Goal: Information Seeking & Learning: Find specific fact

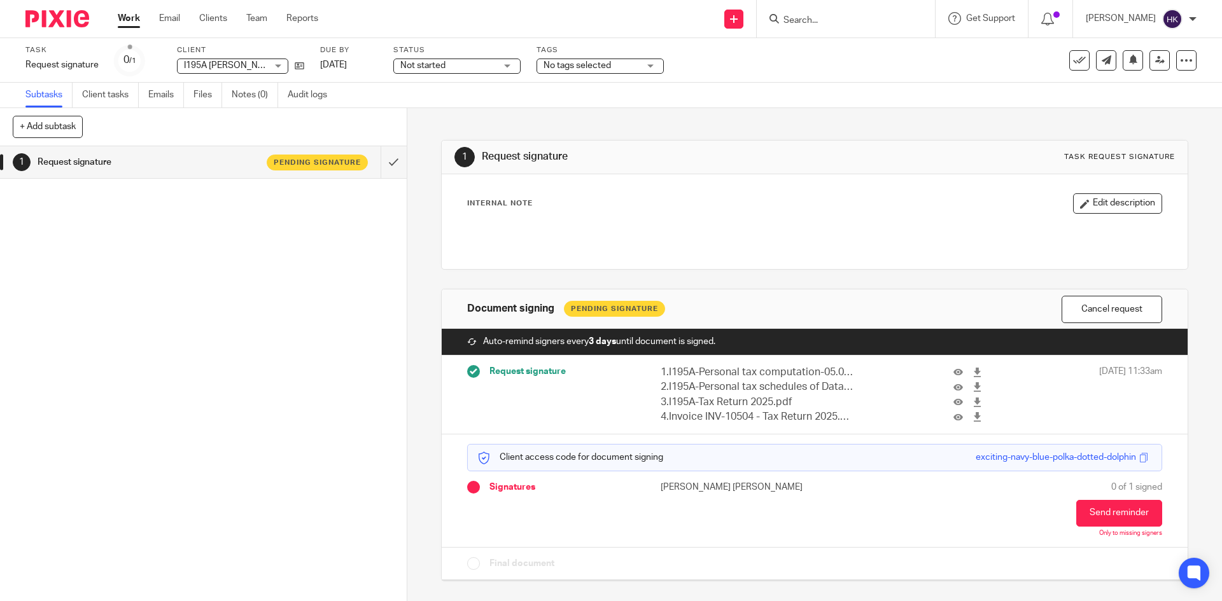
click at [802, 20] on input "Search" at bounding box center [839, 20] width 115 height 11
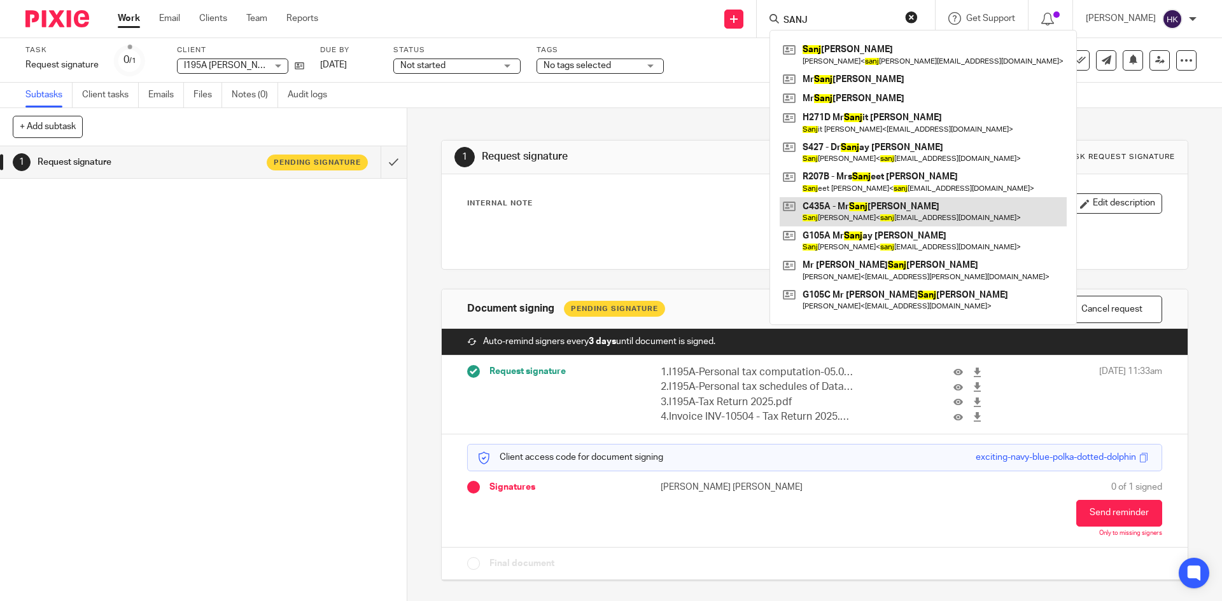
type input "SANJ"
drag, startPoint x: 896, startPoint y: 209, endPoint x: 885, endPoint y: 207, distance: 11.7
click at [896, 209] on link at bounding box center [923, 211] width 287 height 29
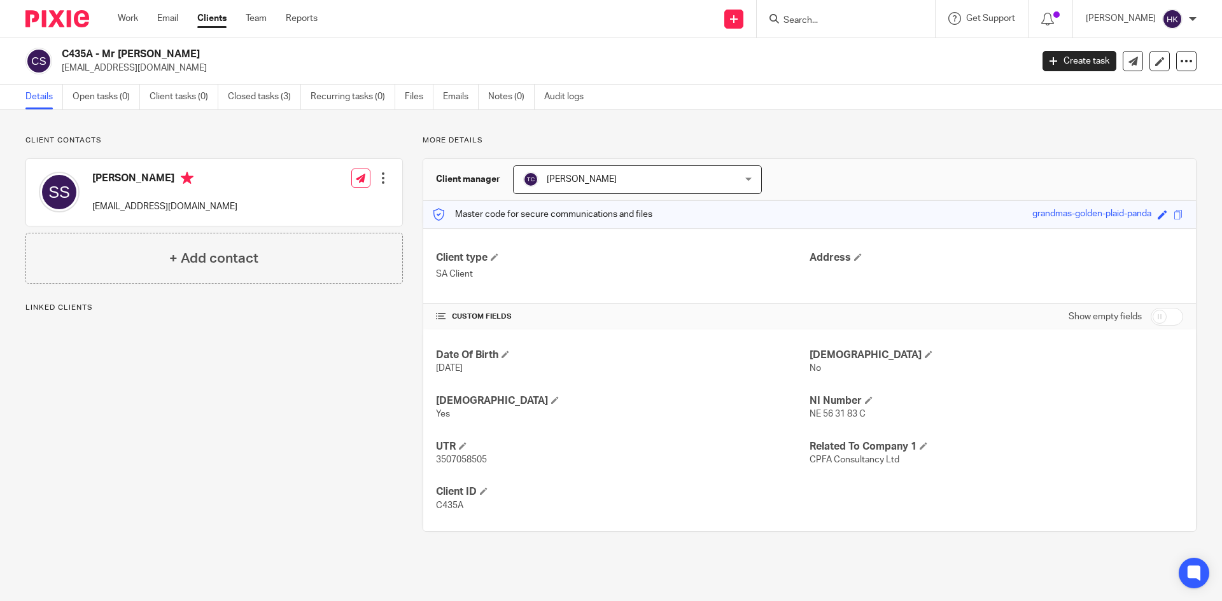
drag, startPoint x: 204, startPoint y: 66, endPoint x: 59, endPoint y: 76, distance: 145.5
click at [59, 76] on div "C435A - Mr Sanjay Sharma sanjay@cpfaconsultancy.co.uk Create task Update from C…" at bounding box center [611, 61] width 1222 height 46
copy p "sanjay@cpfaconsultancy.co.uk"
click at [815, 18] on input "Search" at bounding box center [839, 20] width 115 height 11
paste input "[EMAIL_ADDRESS][DOMAIN_NAME]"
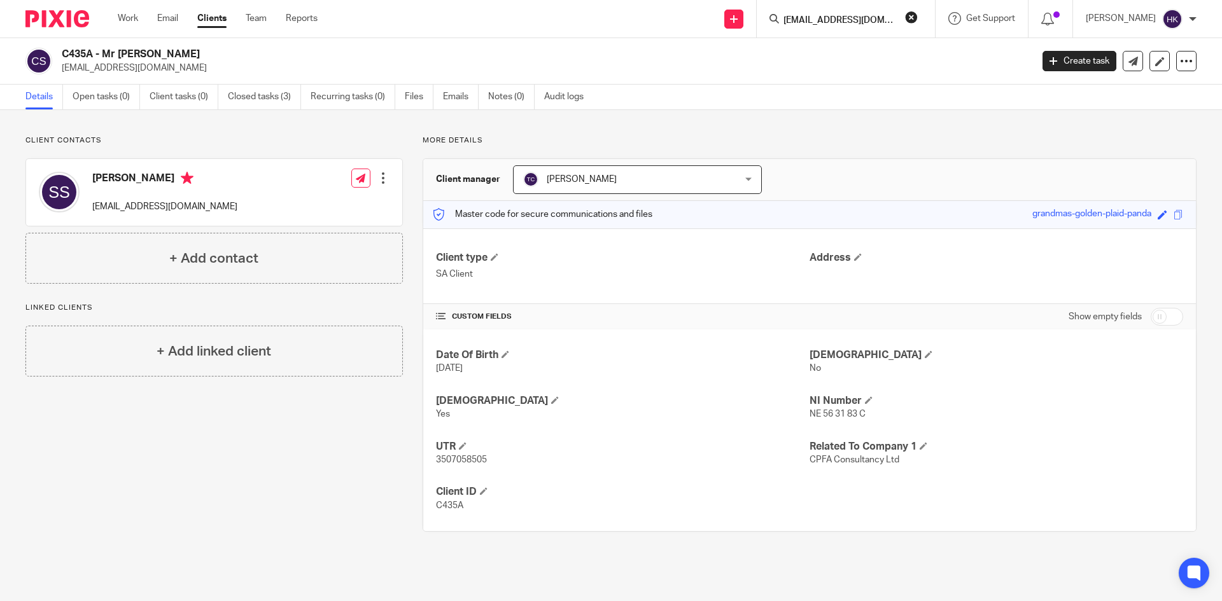
scroll to position [0, 9]
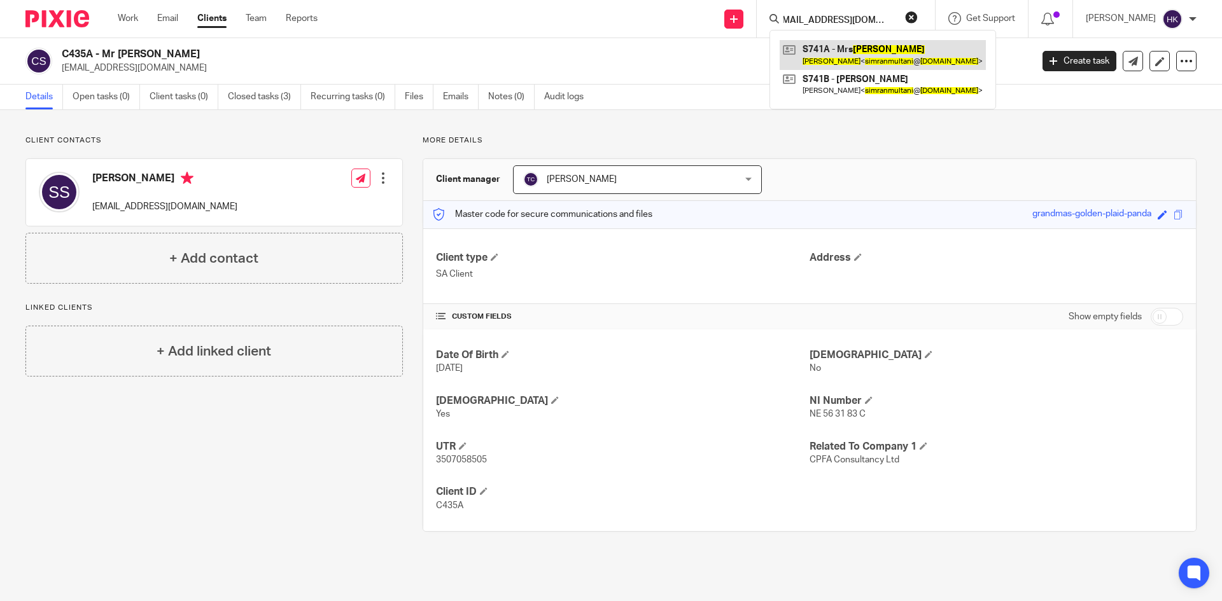
type input "[EMAIL_ADDRESS][DOMAIN_NAME]"
click at [821, 57] on link at bounding box center [883, 54] width 206 height 29
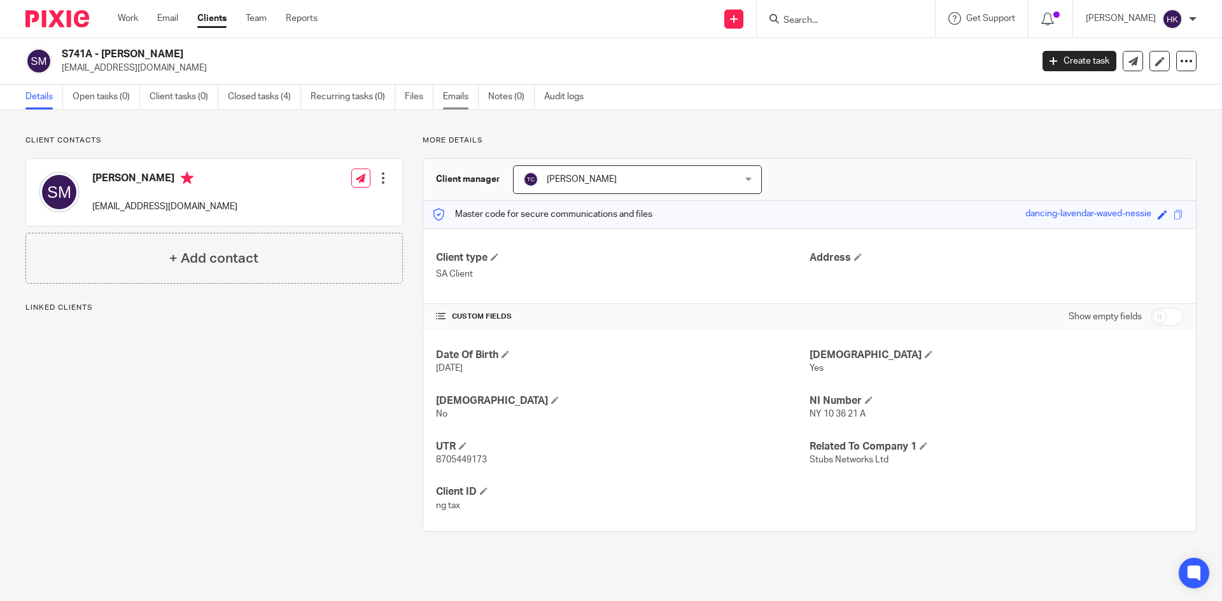
click at [452, 96] on link "Emails" at bounding box center [461, 97] width 36 height 25
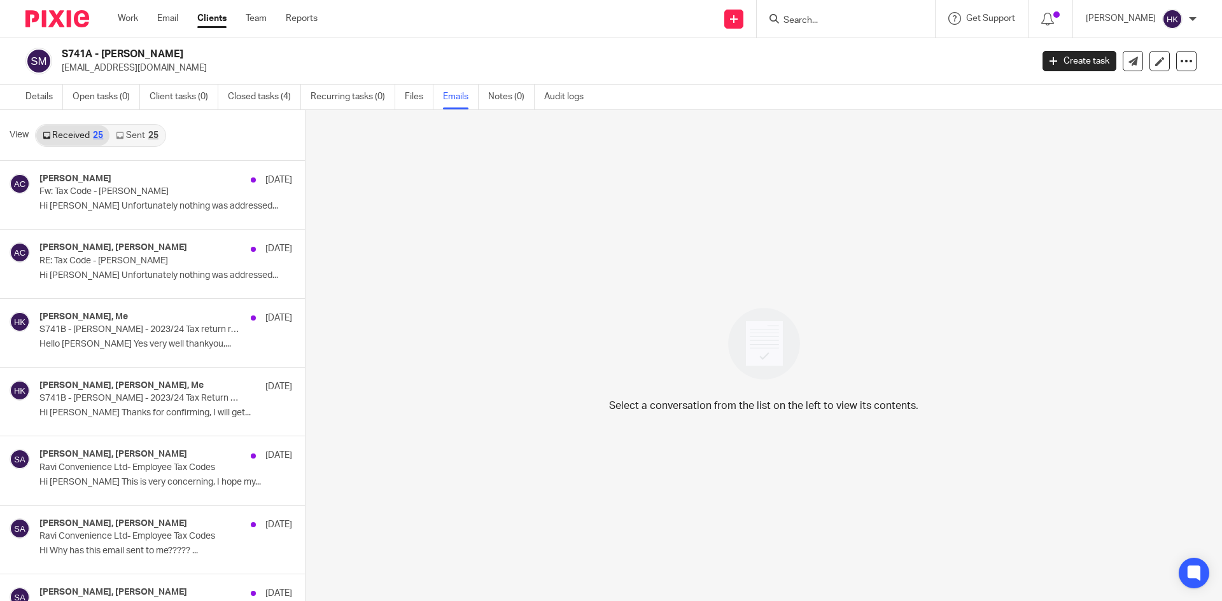
click at [90, 192] on p "Fw: Tax Code - Simran Multani" at bounding box center [140, 191] width 202 height 11
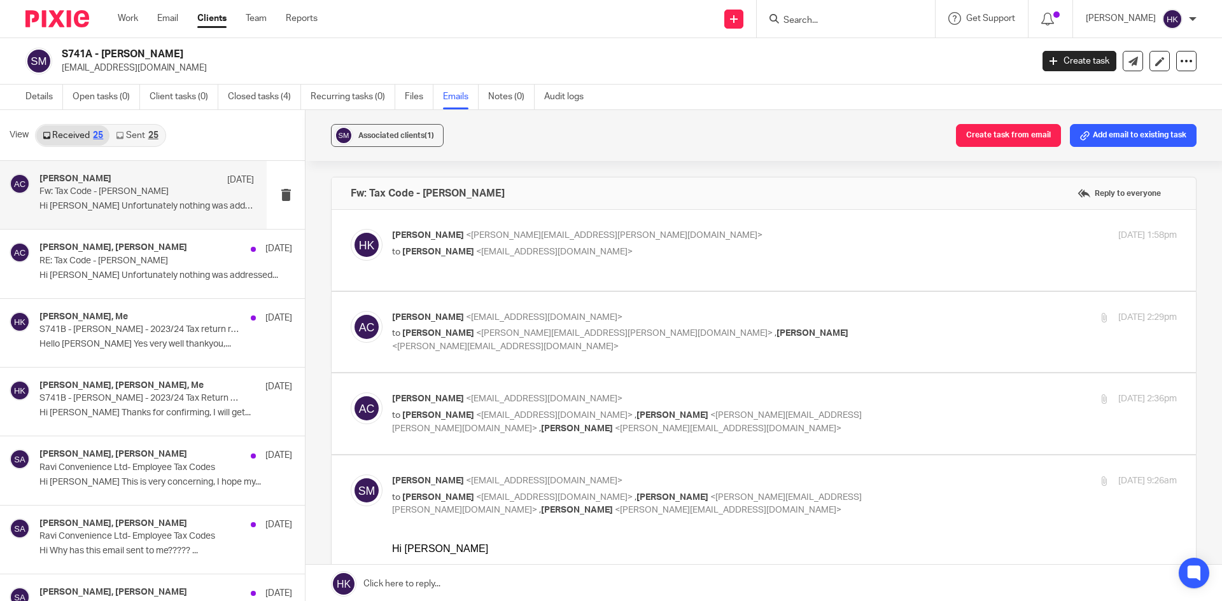
click at [582, 258] on p "to Aman Chawla <aman@brindleys.co.uk>" at bounding box center [653, 252] width 523 height 13
checkbox input "true"
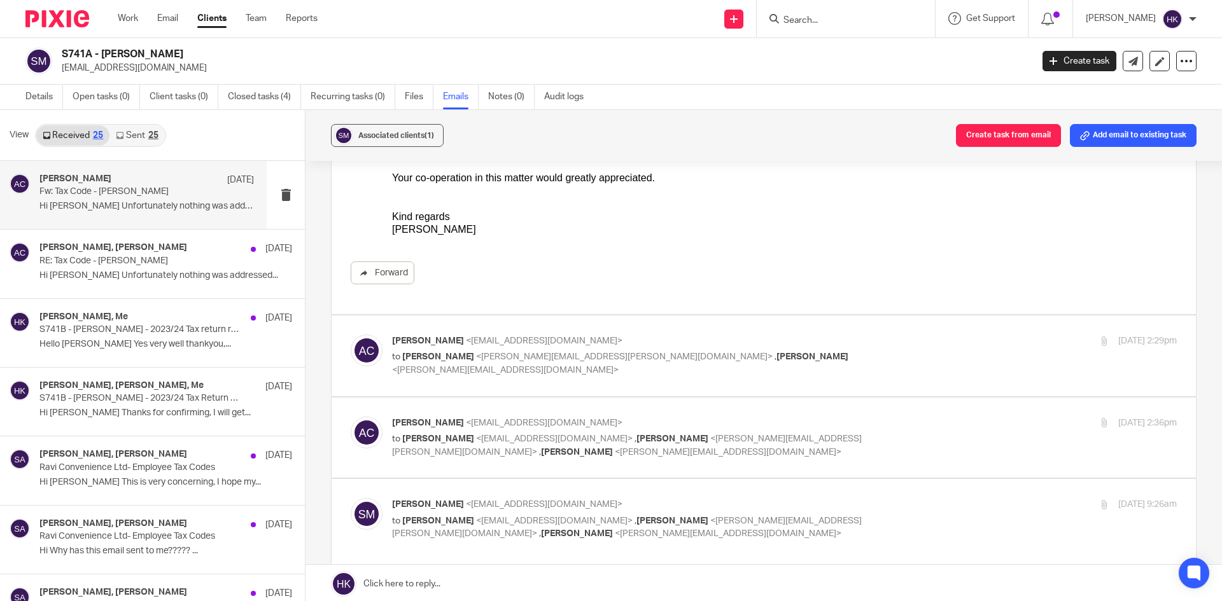
scroll to position [509, 0]
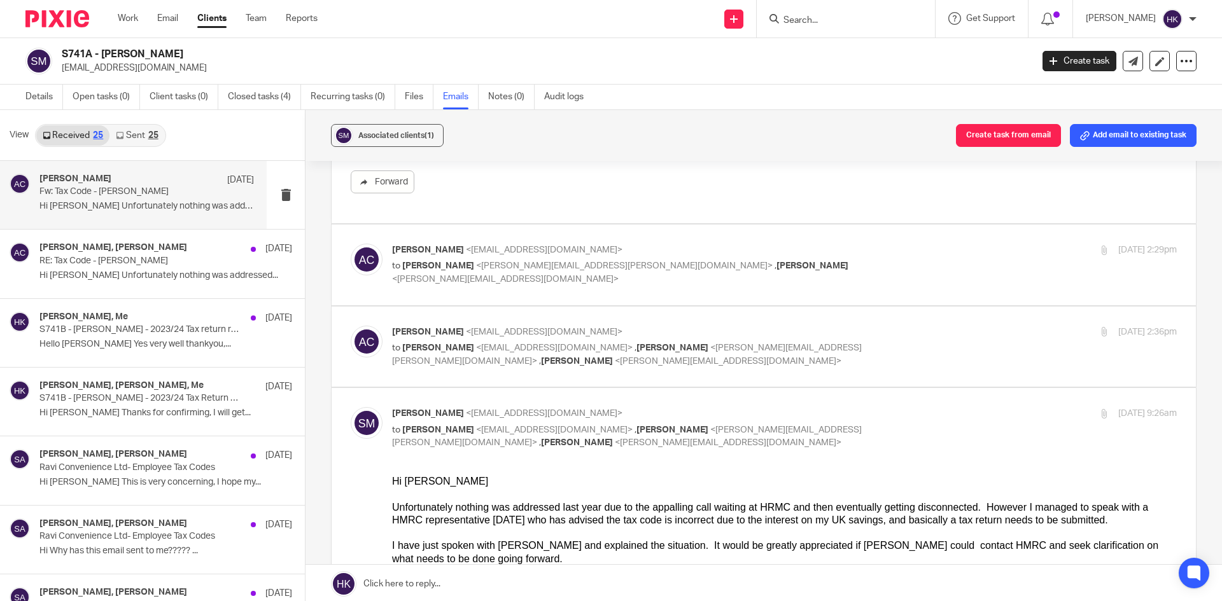
click at [587, 282] on div "Aman Chawla <aman@brindleys.co.uk> to Harpreet Kaur <harpreet.kaur@brindleys.co…" at bounding box center [764, 265] width 826 height 43
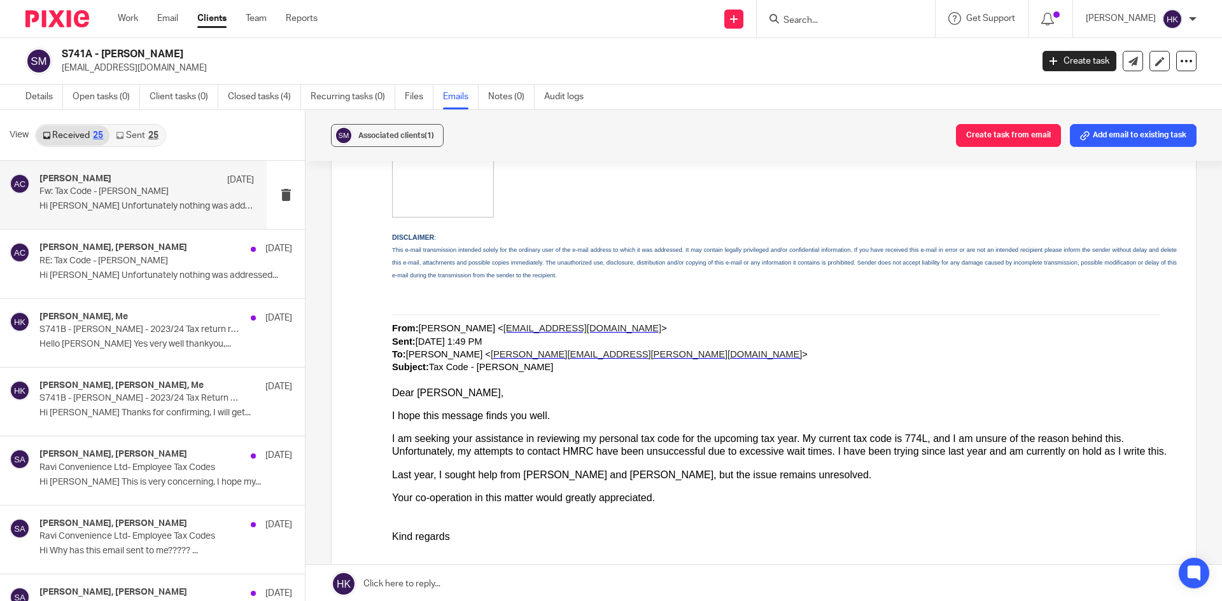
scroll to position [1487, 0]
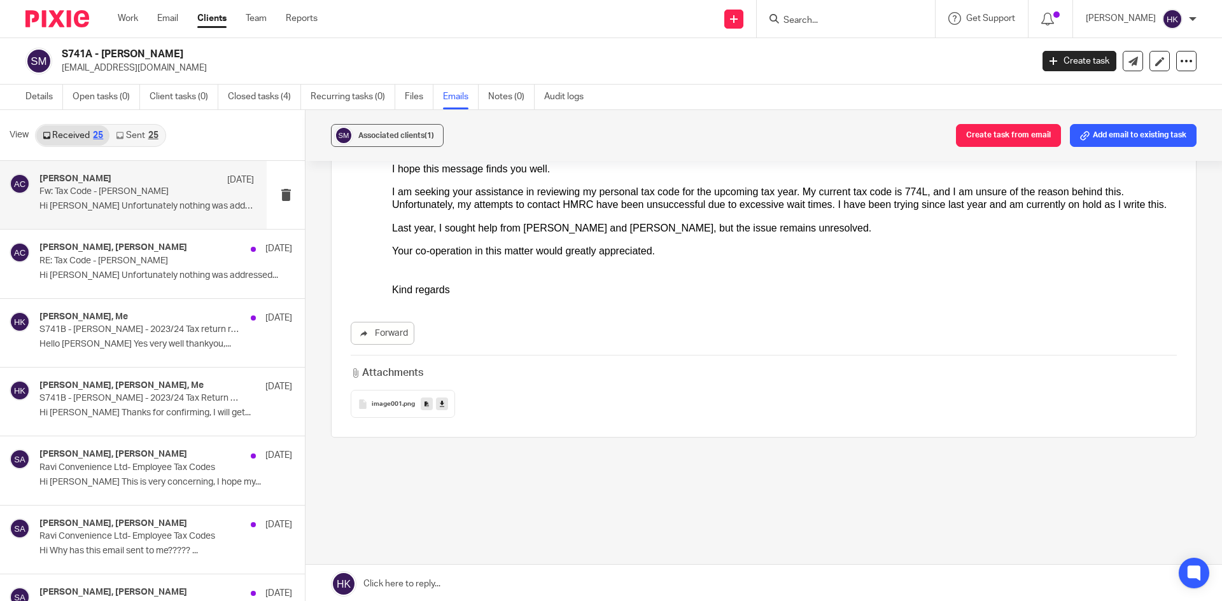
click at [832, 24] on input "Search" at bounding box center [839, 20] width 115 height 11
click at [830, 18] on input "Search" at bounding box center [839, 20] width 115 height 11
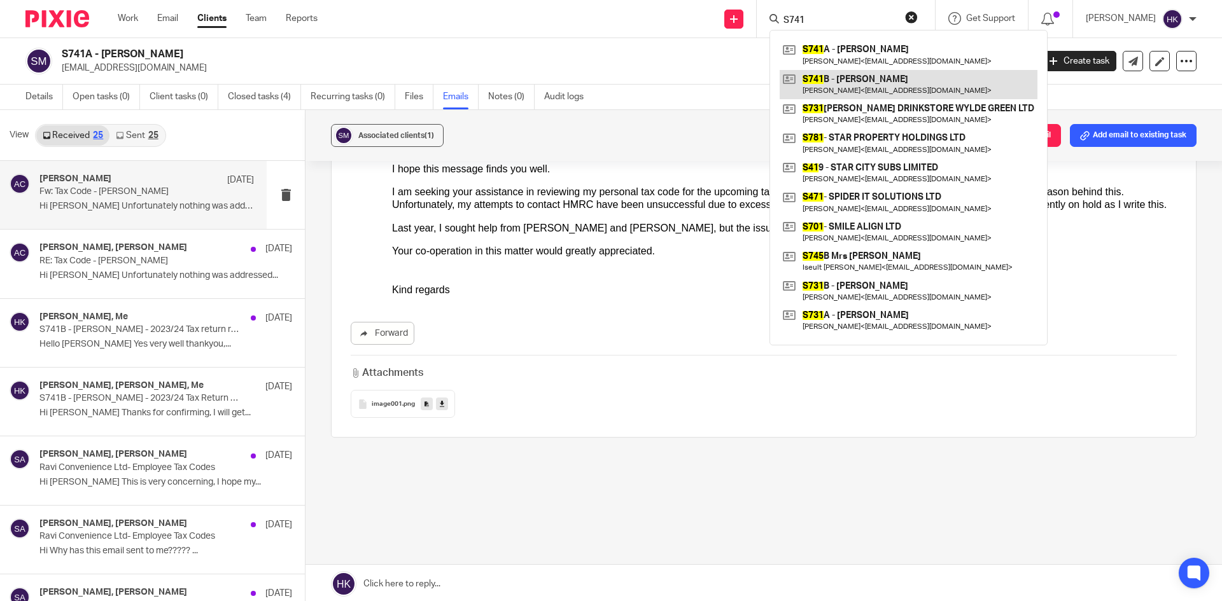
type input "S741"
click at [867, 87] on link at bounding box center [909, 84] width 258 height 29
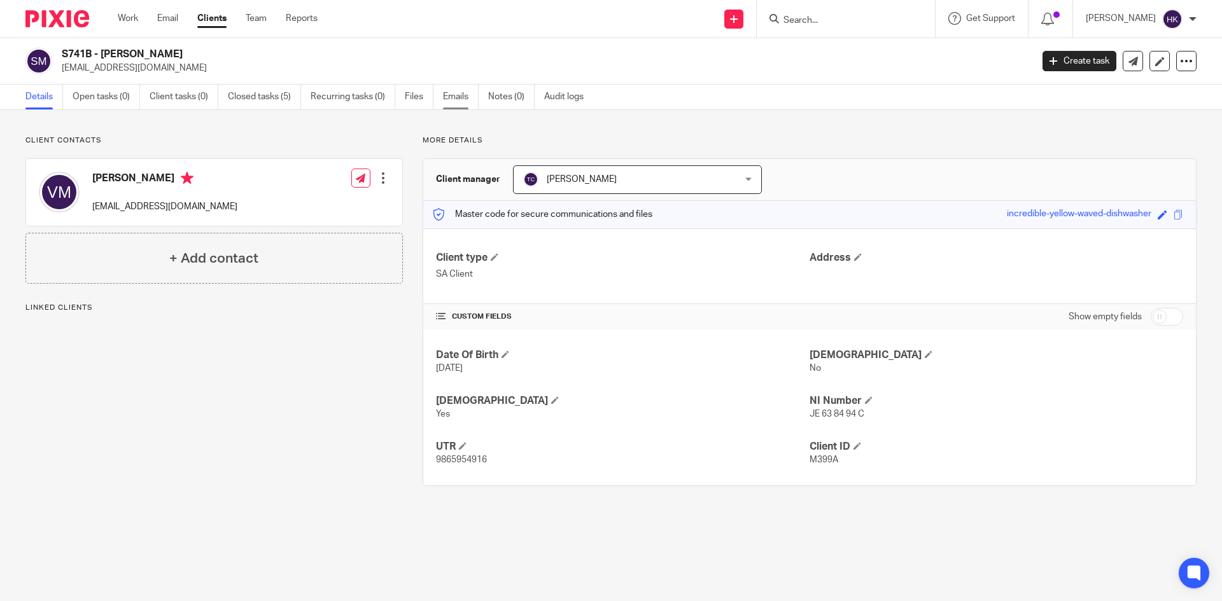
click at [466, 97] on link "Emails" at bounding box center [461, 97] width 36 height 25
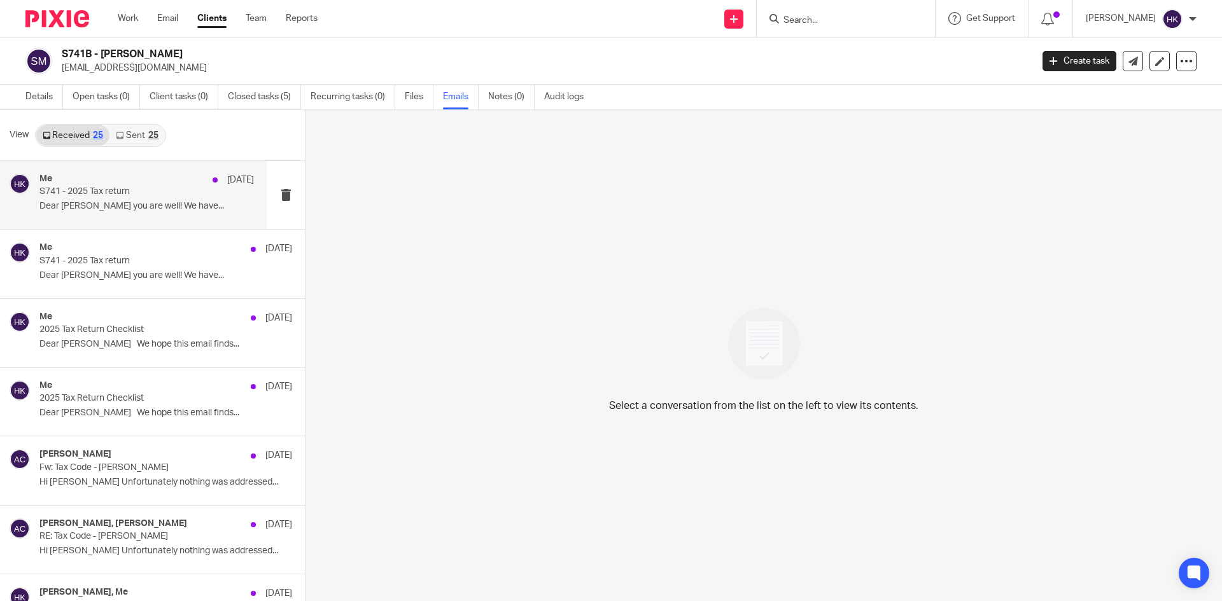
click at [76, 200] on div "Me [DATE] S741 - 2025 Tax return Dear [PERSON_NAME] you are well! We have..." at bounding box center [146, 195] width 214 height 43
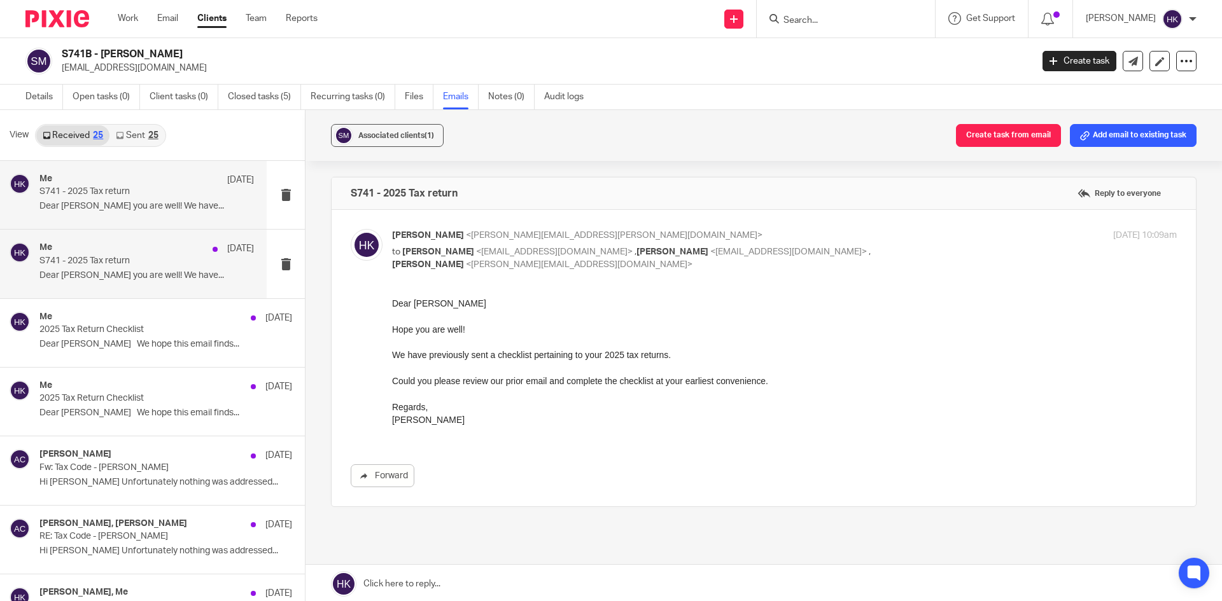
click at [102, 267] on div "Me [DATE] S741 - 2025 Tax return Dear [PERSON_NAME] you are well! We have..." at bounding box center [146, 263] width 214 height 43
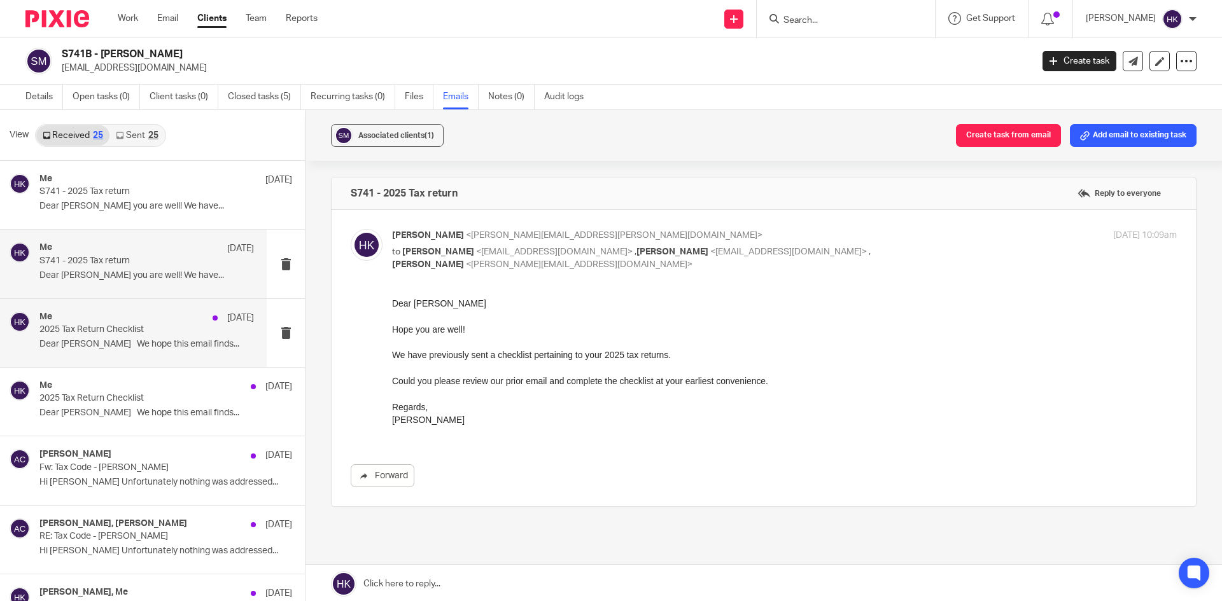
click at [118, 326] on p "2025 Tax Return Checklist" at bounding box center [125, 330] width 172 height 11
